Goal: Check status: Check status

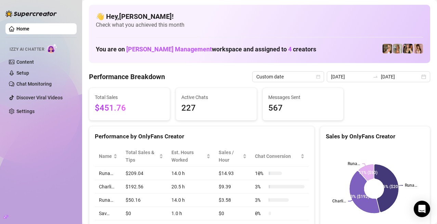
click at [29, 30] on link "Home" at bounding box center [22, 28] width 13 height 5
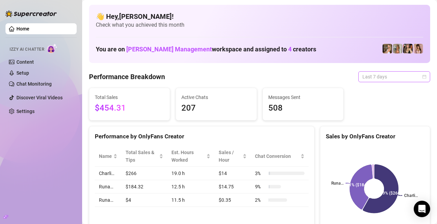
click at [390, 78] on span "Last 7 days" at bounding box center [394, 77] width 64 height 10
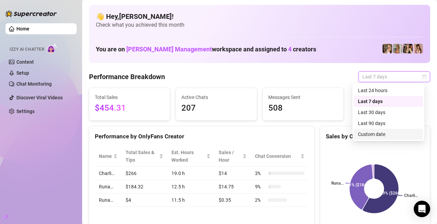
click at [376, 130] on div "Custom date" at bounding box center [388, 134] width 69 height 11
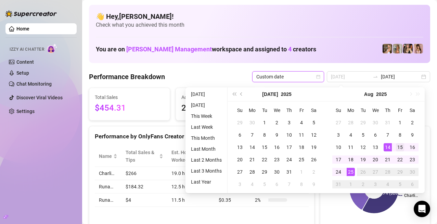
type input "[DATE]"
click at [398, 148] on div "15" at bounding box center [400, 147] width 8 height 8
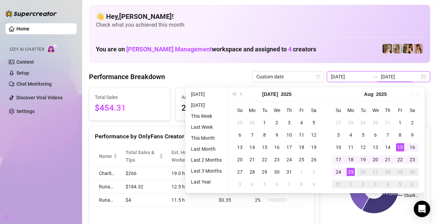
type input "[DATE]"
click at [351, 171] on div "25" at bounding box center [351, 172] width 8 height 8
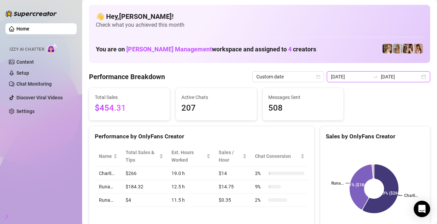
click at [357, 78] on input "[DATE]" at bounding box center [350, 77] width 39 height 8
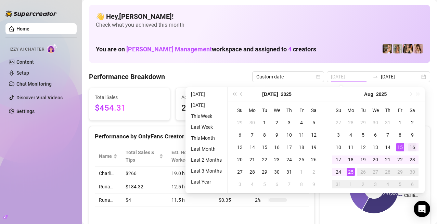
click at [411, 144] on div "16" at bounding box center [412, 147] width 8 height 8
type input "[DATE]"
click at [349, 170] on div "25" at bounding box center [351, 172] width 8 height 8
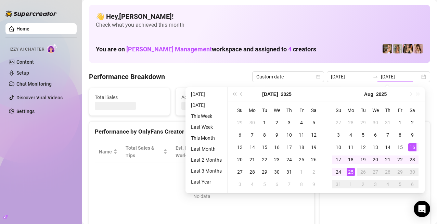
type input "[DATE]"
